Goal: Navigation & Orientation: Find specific page/section

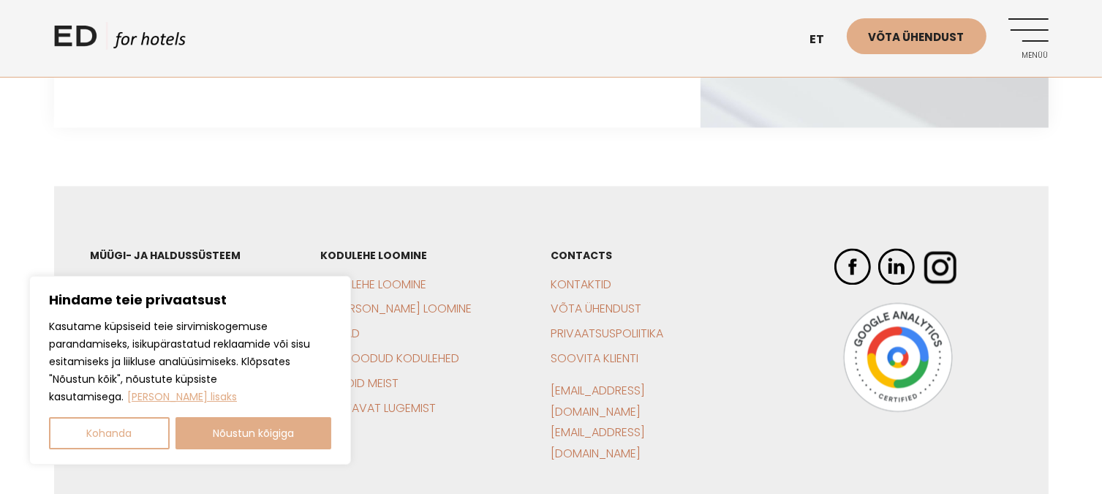
scroll to position [3083, 0]
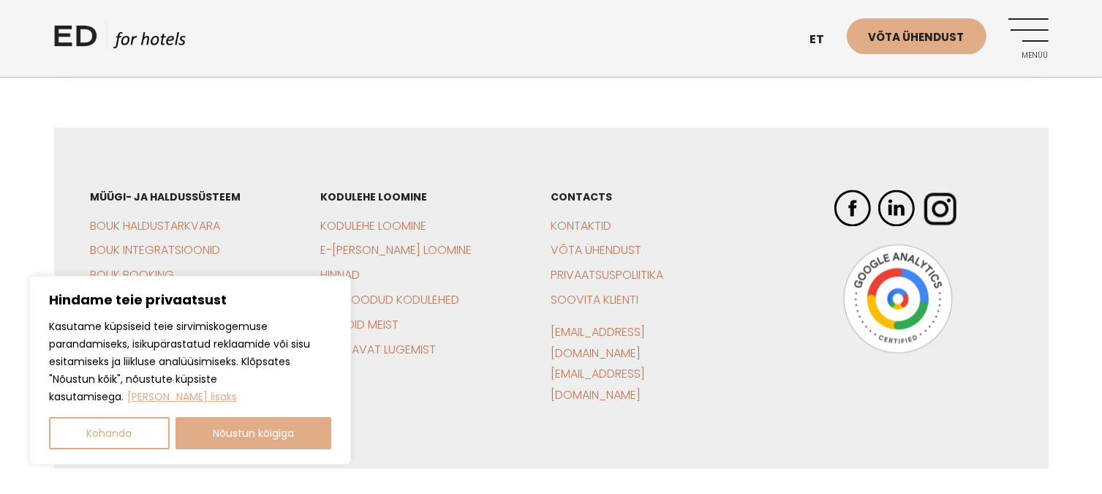
drag, startPoint x: 237, startPoint y: 431, endPoint x: 246, endPoint y: 431, distance: 8.8
click at [241, 431] on button "Nõustun kõigiga" at bounding box center [253, 433] width 156 height 32
checkbox input "true"
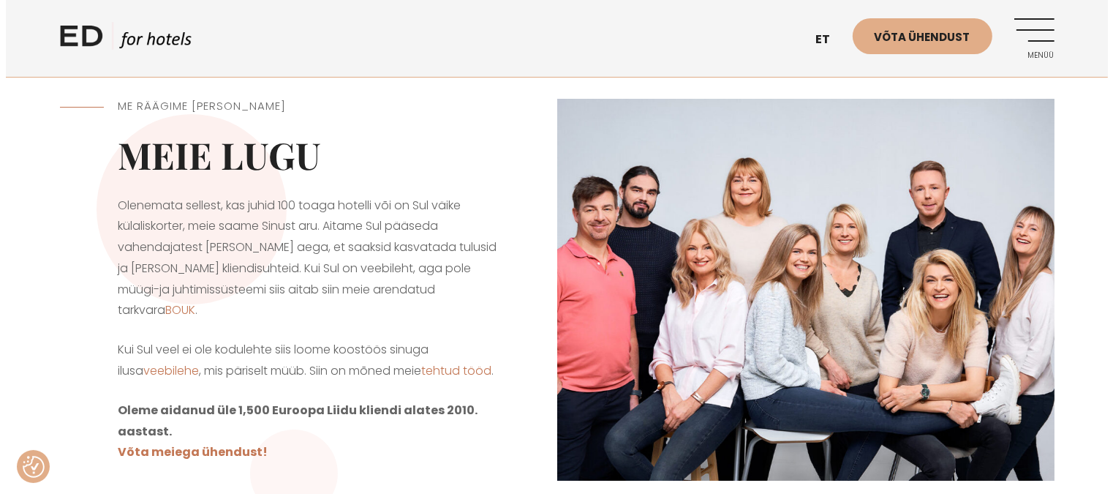
scroll to position [0, 0]
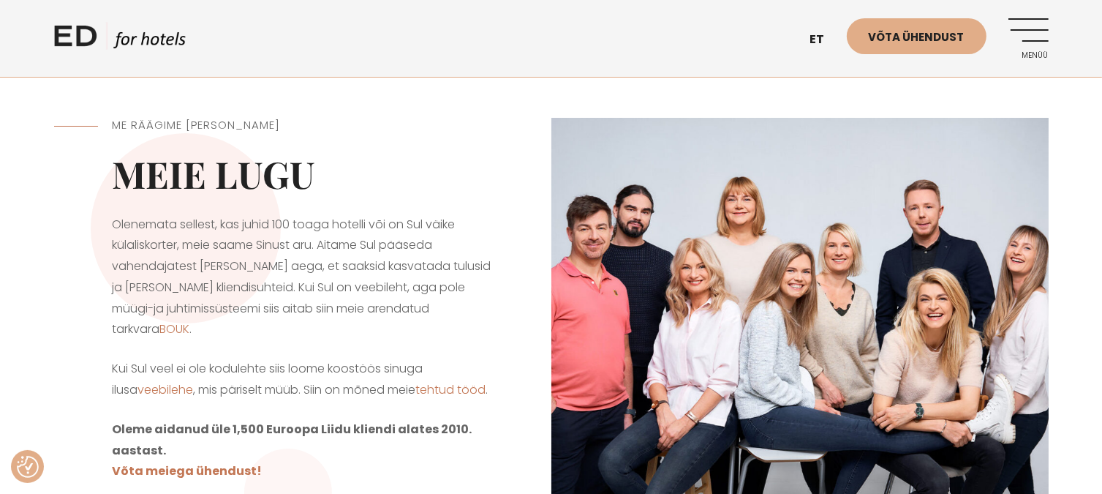
click at [1038, 49] on link "Menüü" at bounding box center [1028, 38] width 40 height 40
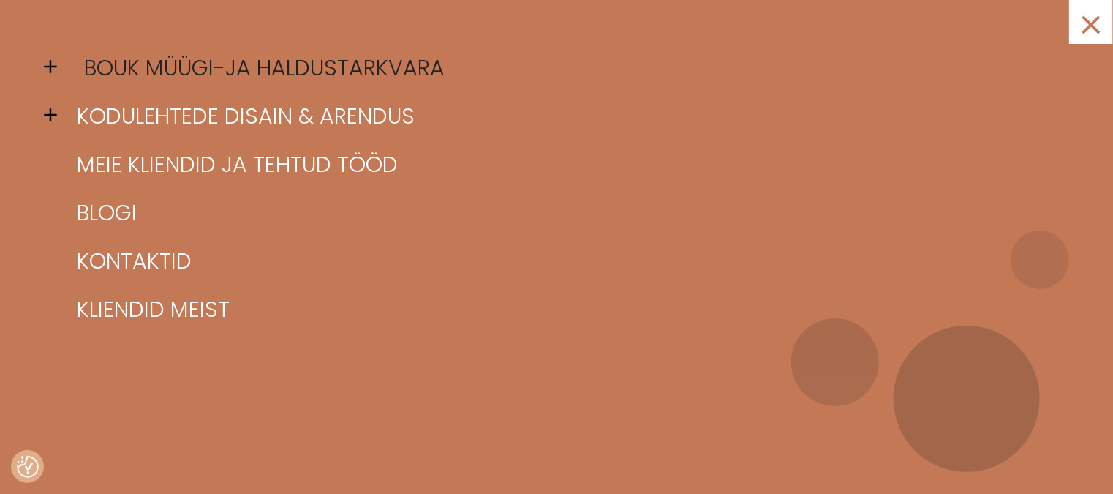
click at [184, 57] on link "BOUK müügi-ja haldustarkvara" at bounding box center [574, 68] width 1003 height 48
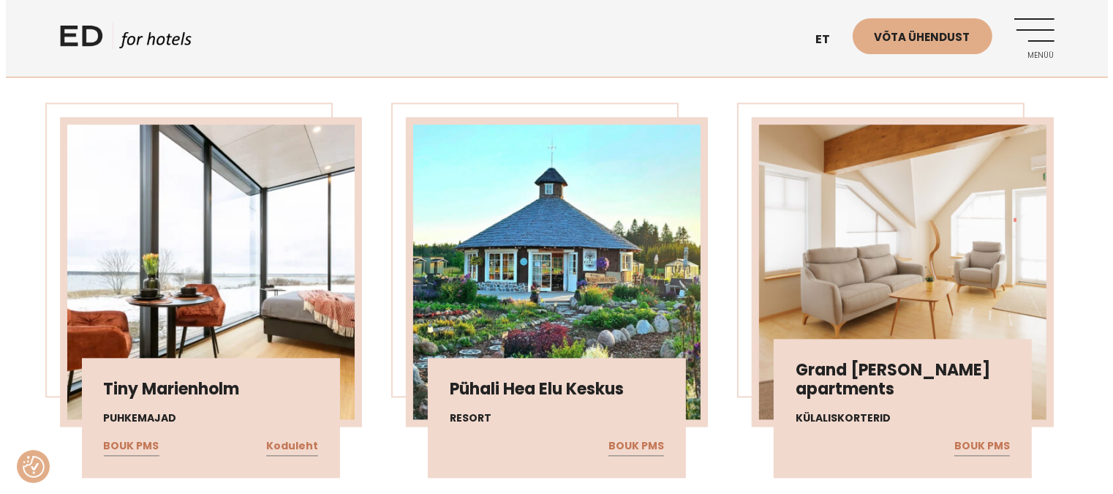
scroll to position [3217, 0]
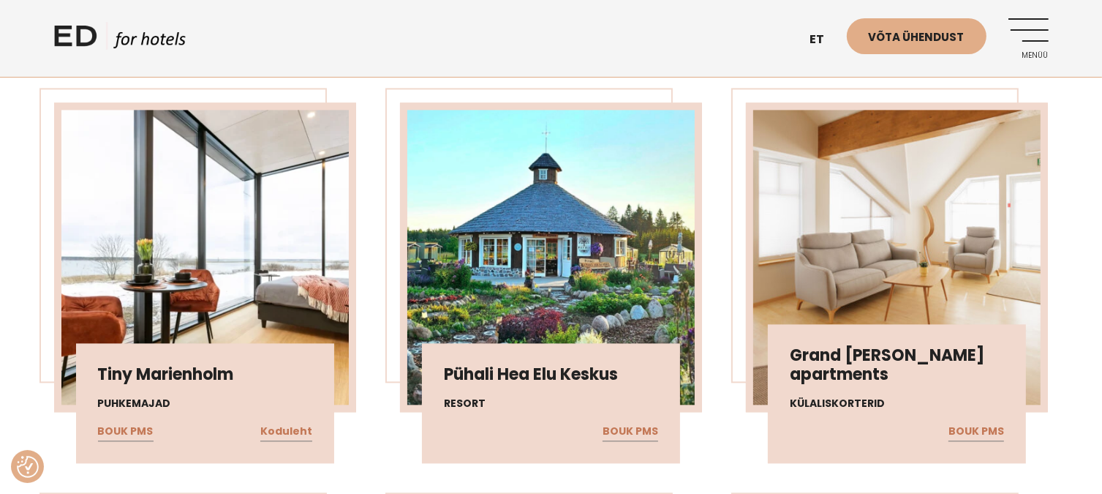
click at [1027, 26] on link "Menüü" at bounding box center [1028, 38] width 40 height 40
